Goal: Find specific page/section: Find specific page/section

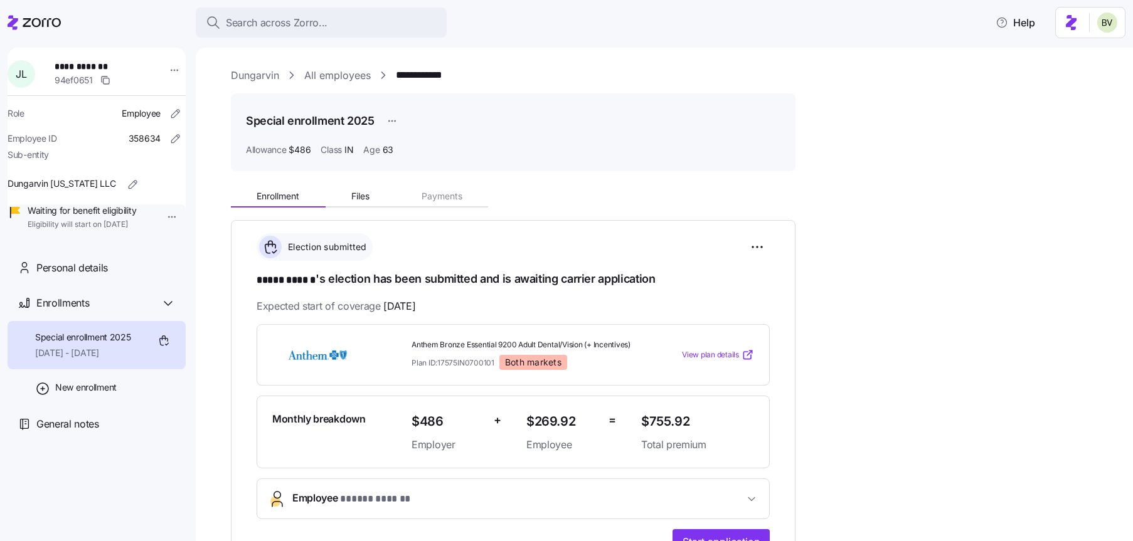
click at [334, 29] on div "Search across Zorro..." at bounding box center [321, 23] width 231 height 16
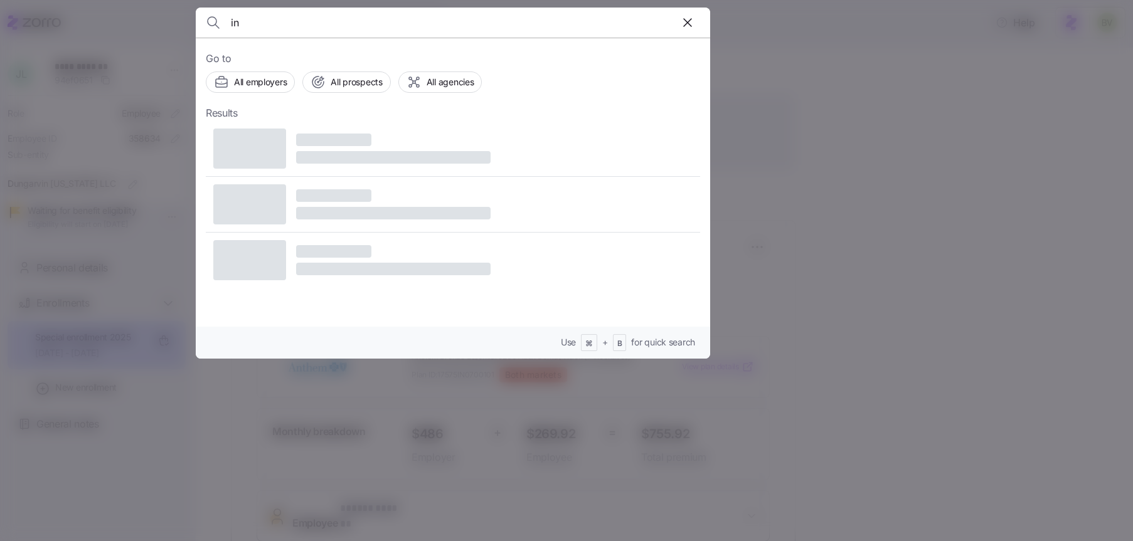
type input "i"
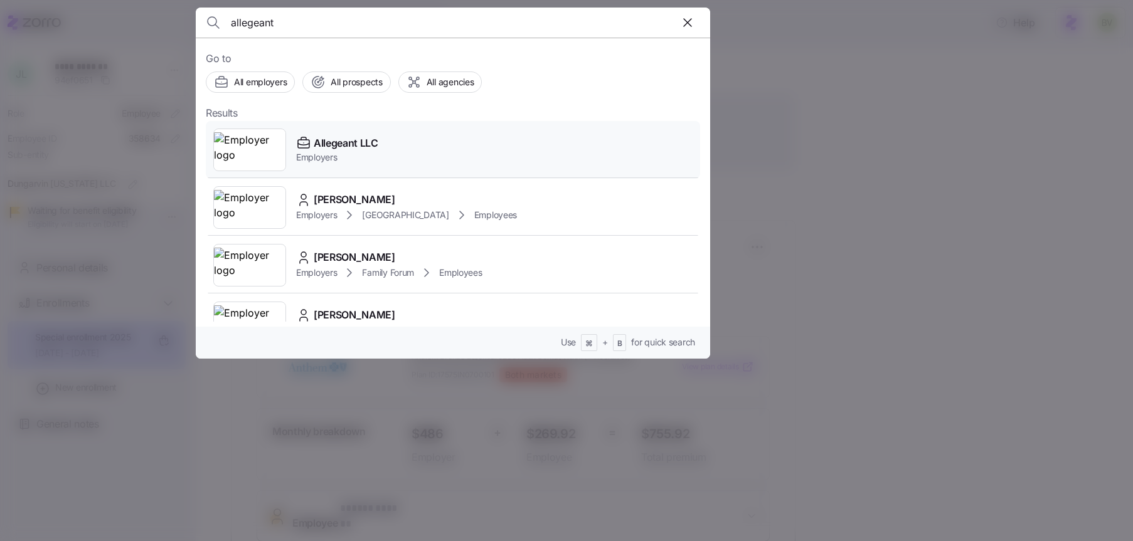
type input "allegeant"
click at [263, 152] on img at bounding box center [250, 149] width 72 height 35
